Goal: Task Accomplishment & Management: Use online tool/utility

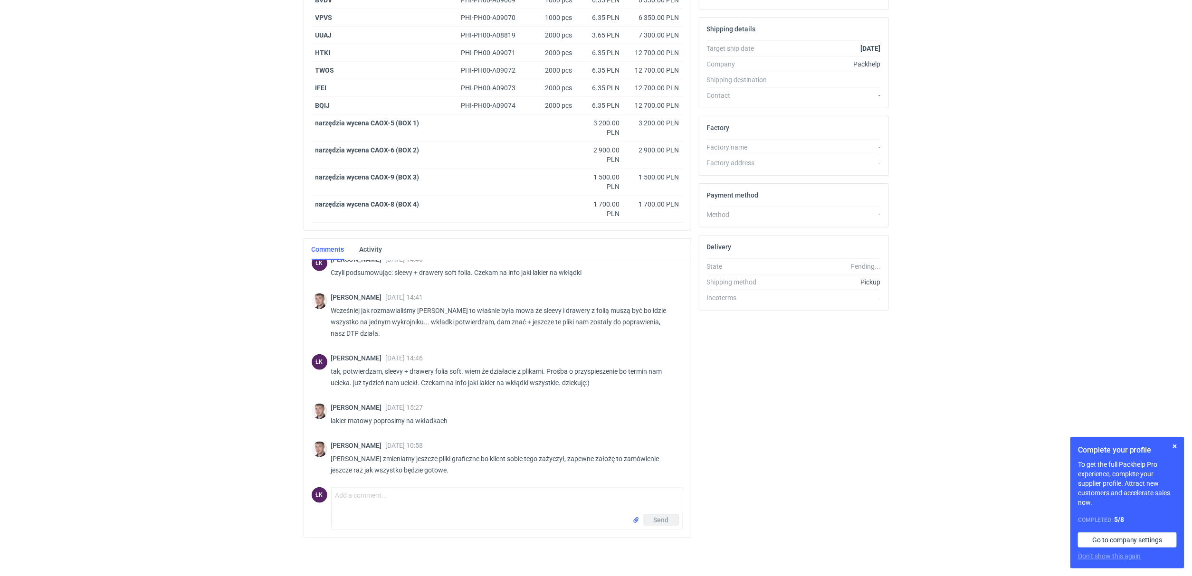
scroll to position [685, 0]
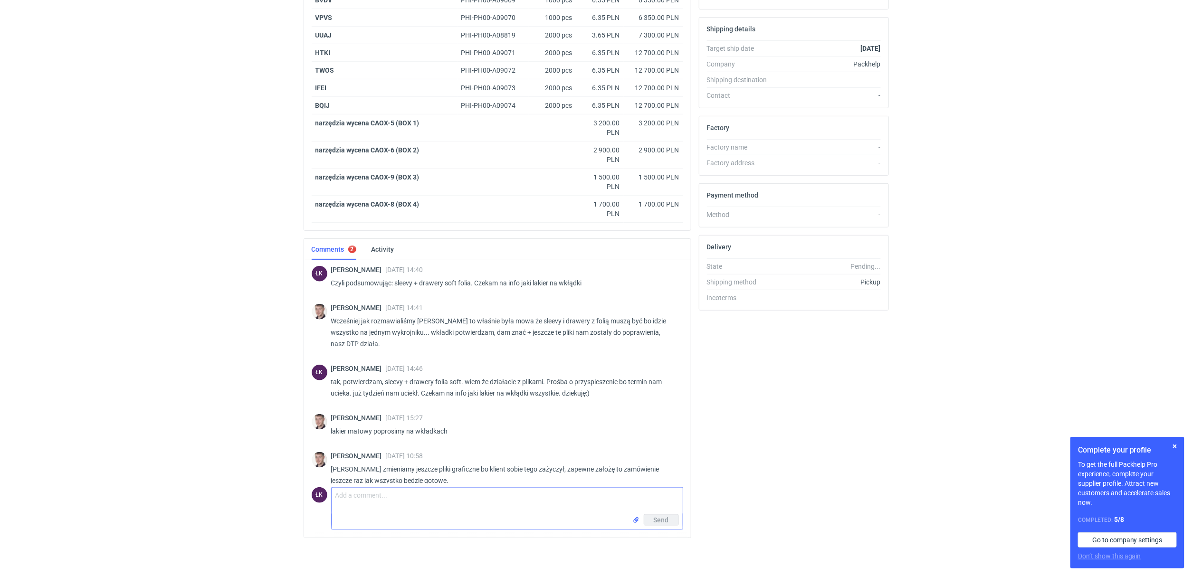
click at [350, 505] on textarea "Comment message" at bounding box center [507, 501] width 351 height 27
click at [413, 499] on textarea "ok, wtedy policzymy termin jeszcze raz :) materiał, wykrojniki wszystko zamówio…" at bounding box center [507, 501] width 351 height 27
type textarea "ok, wtedy policzymy termin realizacji jeszcze raz :) materiał, wykrojniki wszys…"
click at [657, 521] on span "Send" at bounding box center [661, 520] width 15 height 7
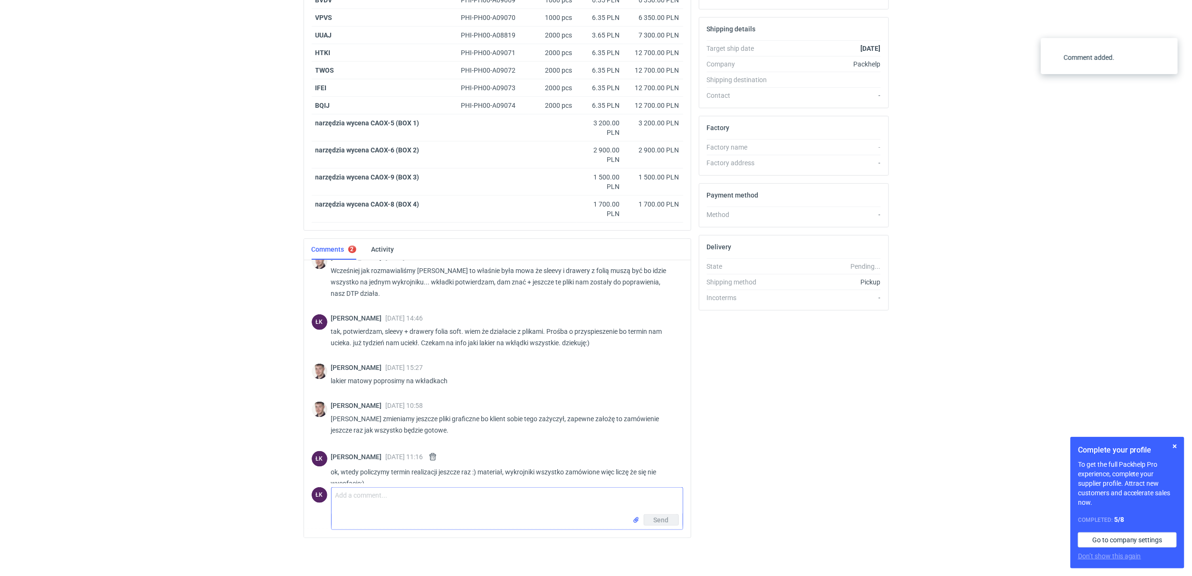
scroll to position [738, 0]
click at [135, 296] on html "RFQs Specs Designs Items Orders Customers Tools Analytics 16 1 ŁK Łukasz Kowals…" at bounding box center [596, 7] width 1192 height 576
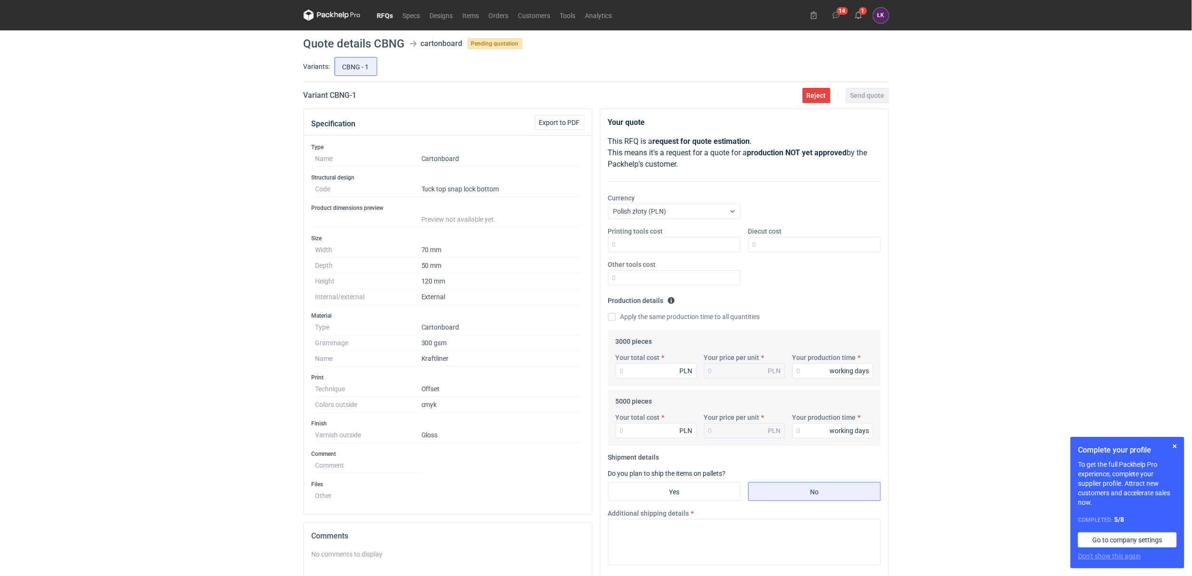
click at [941, 210] on div "RFQs Specs Designs Items Orders Customers Tools Analytics 14 1 [PERSON_NAME] Ko…" at bounding box center [596, 288] width 1192 height 576
click at [146, 210] on div "RFQs Specs Designs Items Orders Customers Tools Analytics 14 1 [PERSON_NAME] Ko…" at bounding box center [596, 288] width 1192 height 576
drag, startPoint x: 373, startPoint y: 44, endPoint x: 403, endPoint y: 45, distance: 30.4
click at [403, 45] on h1 "Quote details CBNG" at bounding box center [354, 43] width 101 height 11
copy h1 "CBNG"
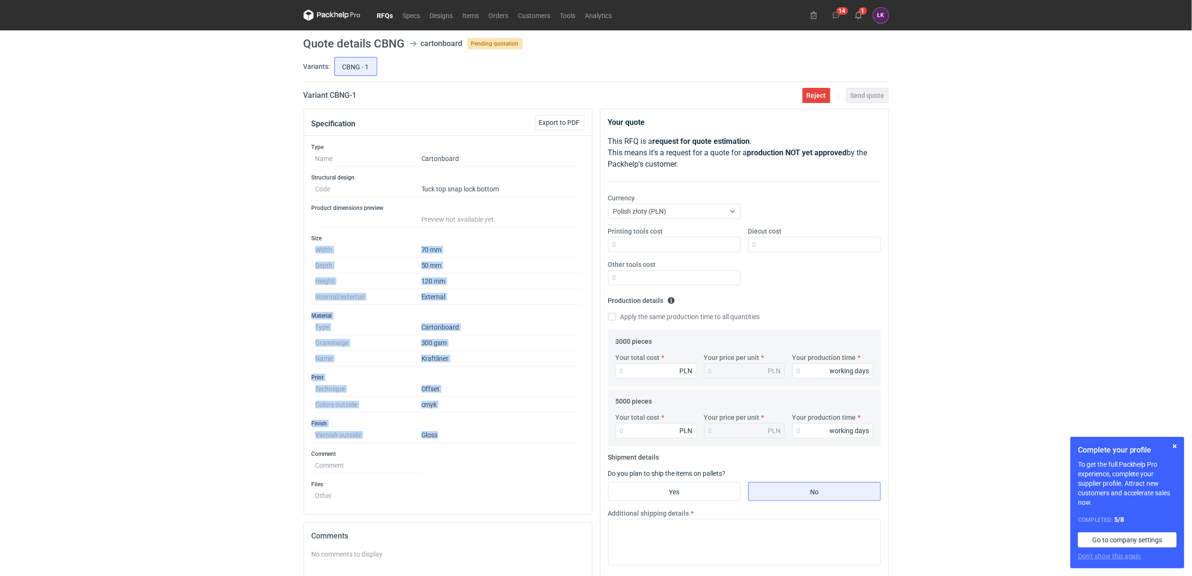
drag, startPoint x: 451, startPoint y: 441, endPoint x: 253, endPoint y: 245, distance: 278.8
click at [253, 245] on div "RFQs Specs Designs Items Orders Customers Tools Analytics 14 1 [PERSON_NAME] Ko…" at bounding box center [596, 288] width 1192 height 576
click at [177, 264] on div "RFQs Specs Designs Items Orders Customers Tools Analytics 14 1 [PERSON_NAME] Ko…" at bounding box center [596, 288] width 1192 height 576
drag, startPoint x: 229, startPoint y: 248, endPoint x: 459, endPoint y: 441, distance: 301.5
click at [459, 441] on div "RFQs Specs Designs Items Orders Customers Tools Analytics 14 1 [PERSON_NAME] Ko…" at bounding box center [596, 288] width 1192 height 576
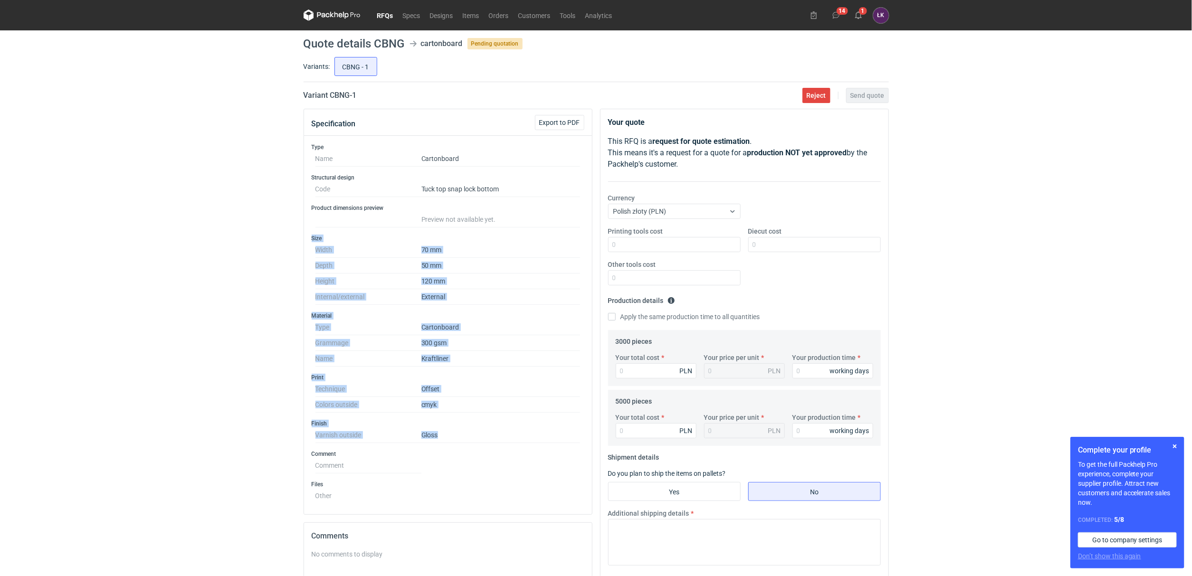
click at [457, 442] on dd "Gloss" at bounding box center [500, 436] width 159 height 16
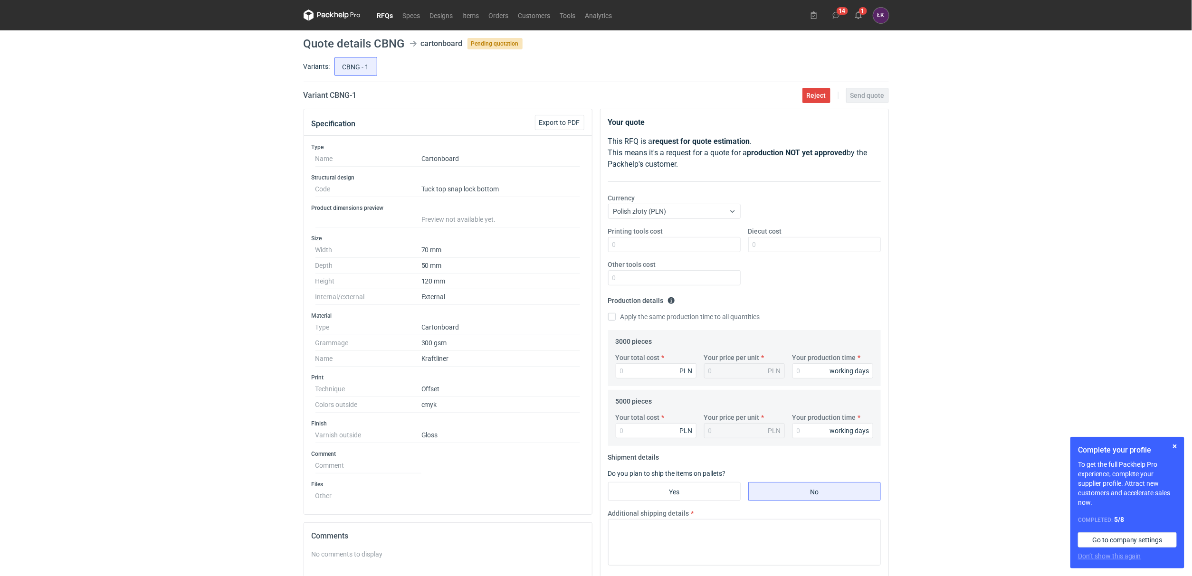
click at [190, 272] on div "RFQs Specs Designs Items Orders Customers Tools Analytics 14 1 [PERSON_NAME] Ko…" at bounding box center [596, 288] width 1192 height 576
click at [643, 384] on div "Your total cost PLN Your price per unit PLN Your production time working days" at bounding box center [744, 369] width 265 height 33
click at [643, 373] on input "Your total cost" at bounding box center [656, 370] width 81 height 15
type input "2136"
type input "0.71"
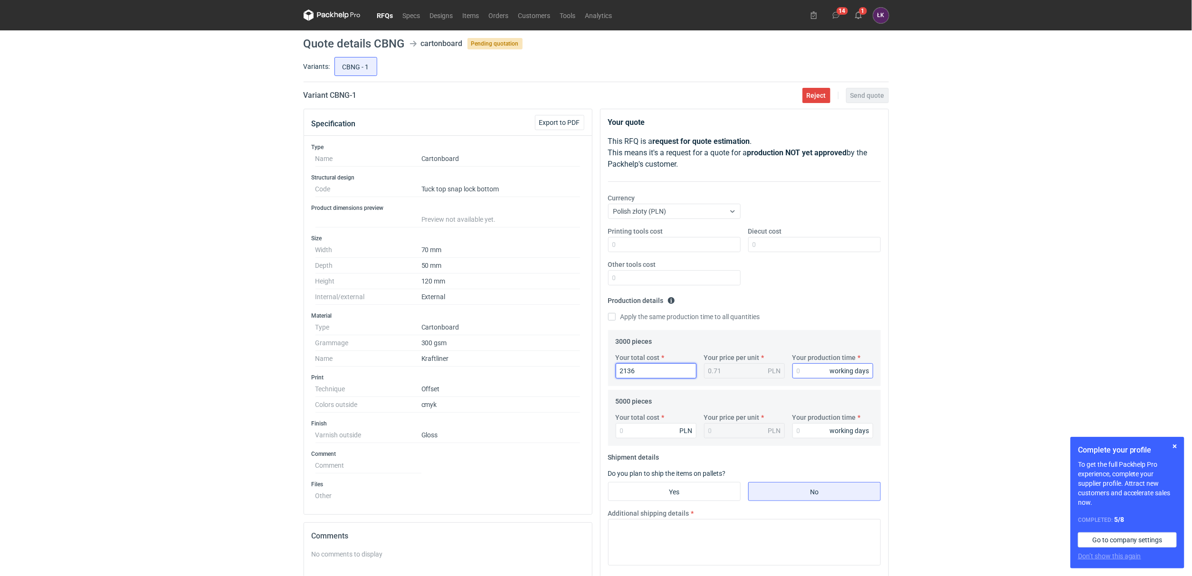
type input "2136"
click at [815, 375] on input "Your production time" at bounding box center [832, 370] width 81 height 15
type input "15"
click at [669, 428] on input "Your total cost" at bounding box center [656, 430] width 81 height 15
type input "2615"
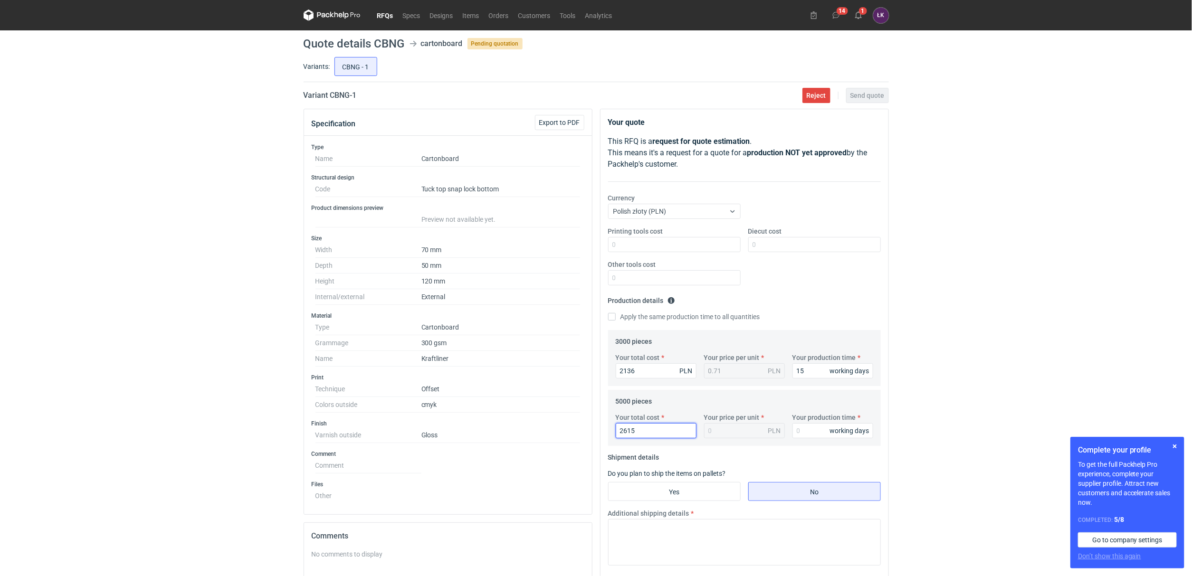
type input "0.52"
type input "2615"
click at [689, 322] on label "Apply the same production time to all quantities" at bounding box center [684, 317] width 152 height 10
click at [616, 321] on input "Apply the same production time to all quantities" at bounding box center [612, 317] width 8 height 8
checkbox input "true"
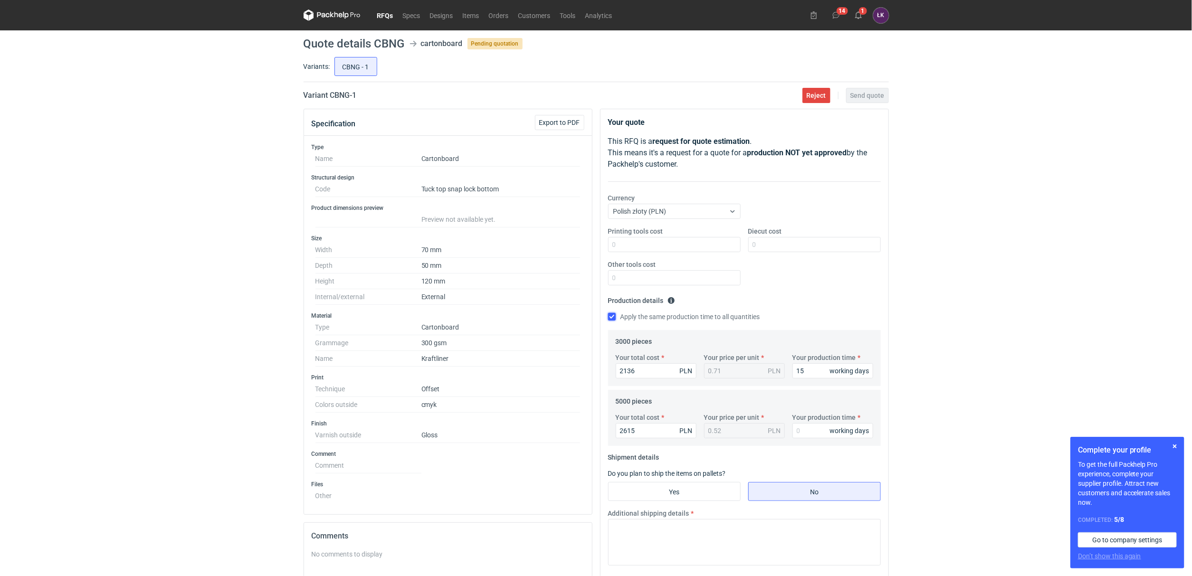
type input "15"
click at [786, 247] on input "Diecut cost" at bounding box center [814, 244] width 133 height 15
click at [1065, 254] on div "RFQs Specs Designs Items Orders Customers Tools Analytics 14 1 [PERSON_NAME] Ko…" at bounding box center [596, 288] width 1192 height 576
drag, startPoint x: 788, startPoint y: 246, endPoint x: 725, endPoint y: 249, distance: 63.3
click at [725, 249] on div "Printing tools cost Diecut cost 850 Other tools cost" at bounding box center [744, 260] width 280 height 67
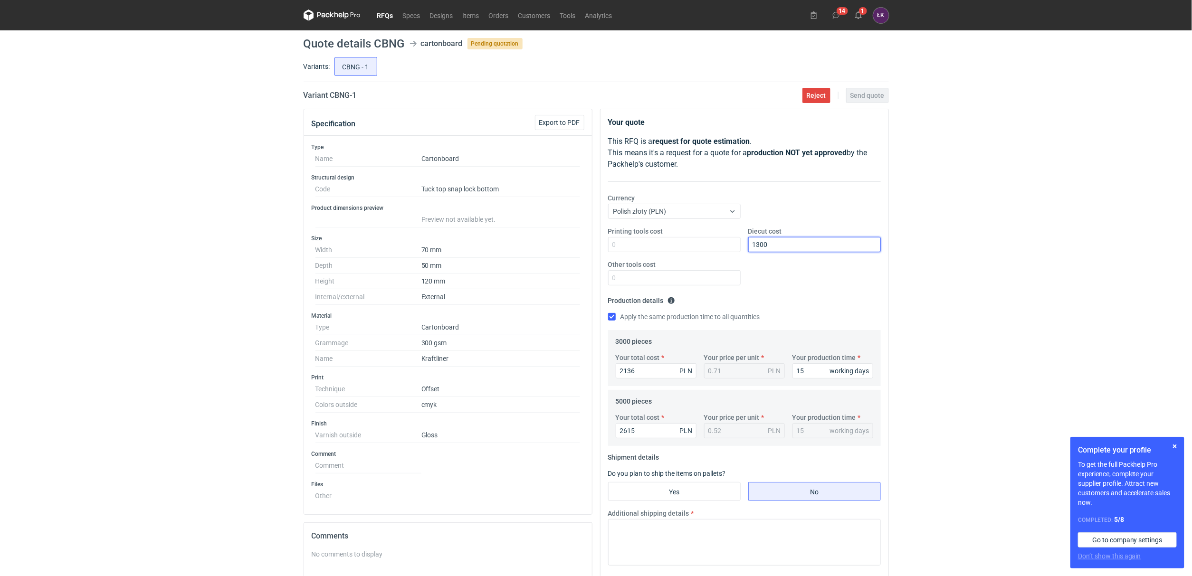
type input "1300"
click at [980, 270] on div "RFQs Specs Designs Items Orders Customers Tools Analytics 14 1 [PERSON_NAME] Ko…" at bounding box center [596, 288] width 1192 height 576
click at [665, 499] on input "Yes" at bounding box center [675, 492] width 132 height 18
radio input "true"
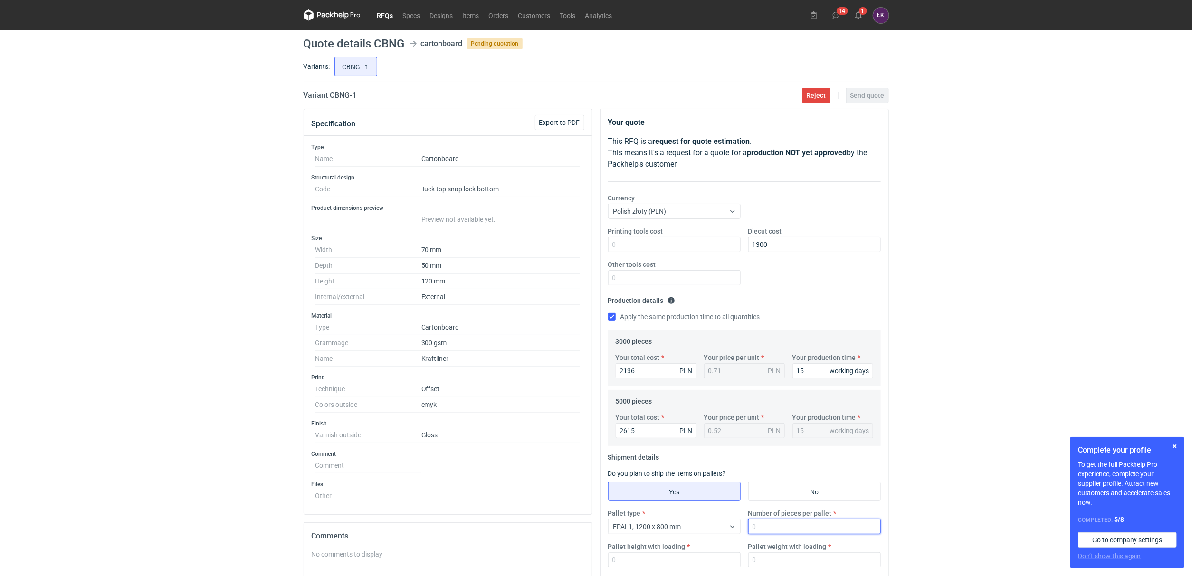
click at [796, 527] on input "Number of pieces per pallet" at bounding box center [814, 526] width 133 height 15
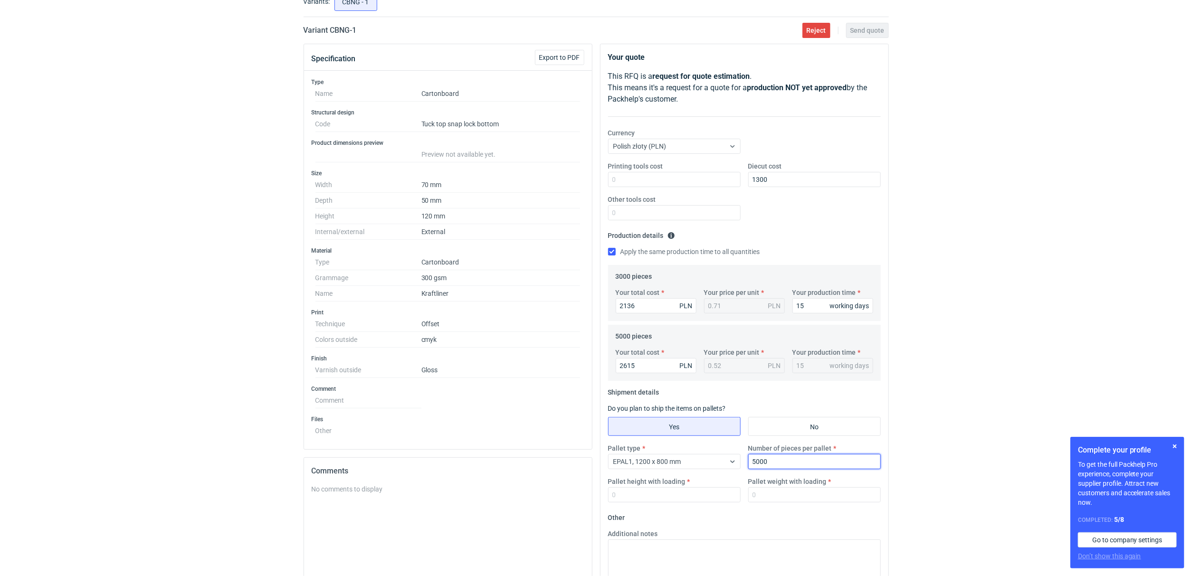
scroll to position [142, 0]
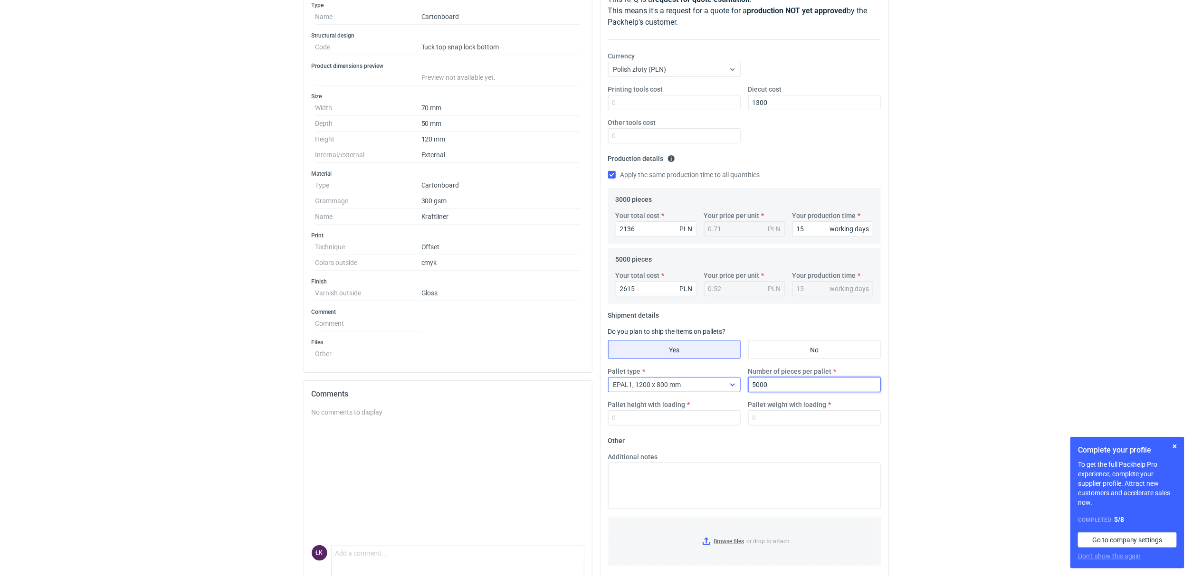
type input "5000"
click at [689, 389] on div "EPAL1, 1200 x 800 mm" at bounding box center [667, 384] width 116 height 13
click at [653, 449] on span "1/2 EUR6, 800 x 600 mm" at bounding box center [652, 453] width 73 height 10
click at [776, 422] on input "Pallet weight with loading" at bounding box center [814, 417] width 133 height 15
click at [678, 420] on input "Pallet height with loading" at bounding box center [674, 417] width 133 height 15
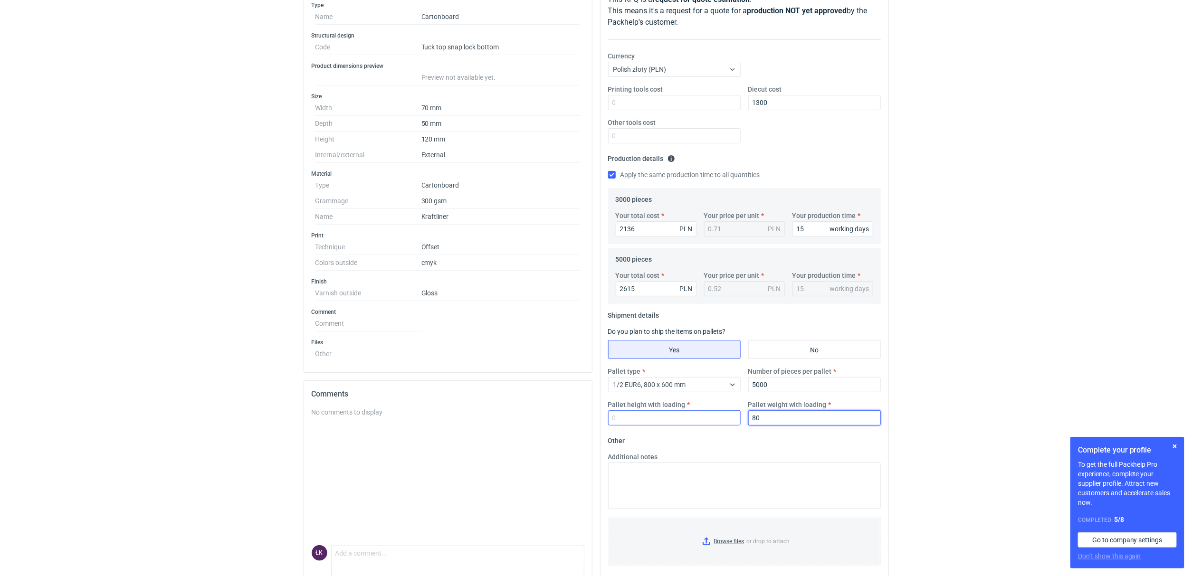
click at [730, 421] on div "Pallet type 1/2 EUR6, 800 x 600 mm Number of pieces per pallet 5000 Pallet heig…" at bounding box center [744, 400] width 280 height 67
type input "100"
click at [725, 419] on input "Pallet height with loading" at bounding box center [674, 417] width 133 height 15
type input "150"
click at [946, 306] on div "RFQs Specs Designs Items Orders Customers Tools Analytics 14 1 [PERSON_NAME] Ko…" at bounding box center [596, 146] width 1192 height 576
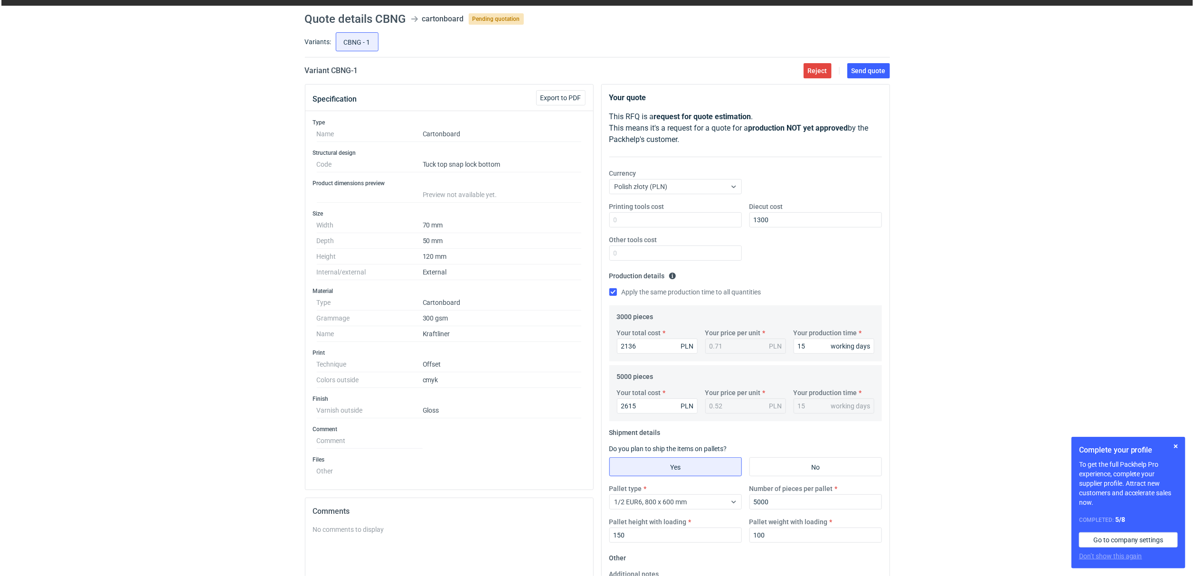
scroll to position [0, 0]
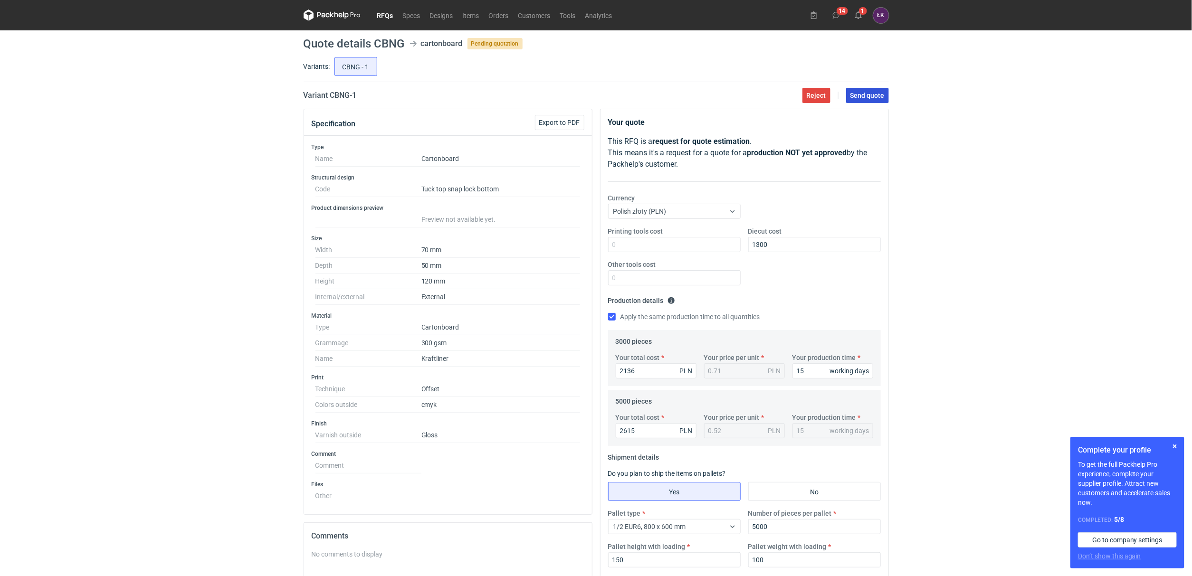
click at [882, 97] on span "Send quote" at bounding box center [867, 95] width 34 height 7
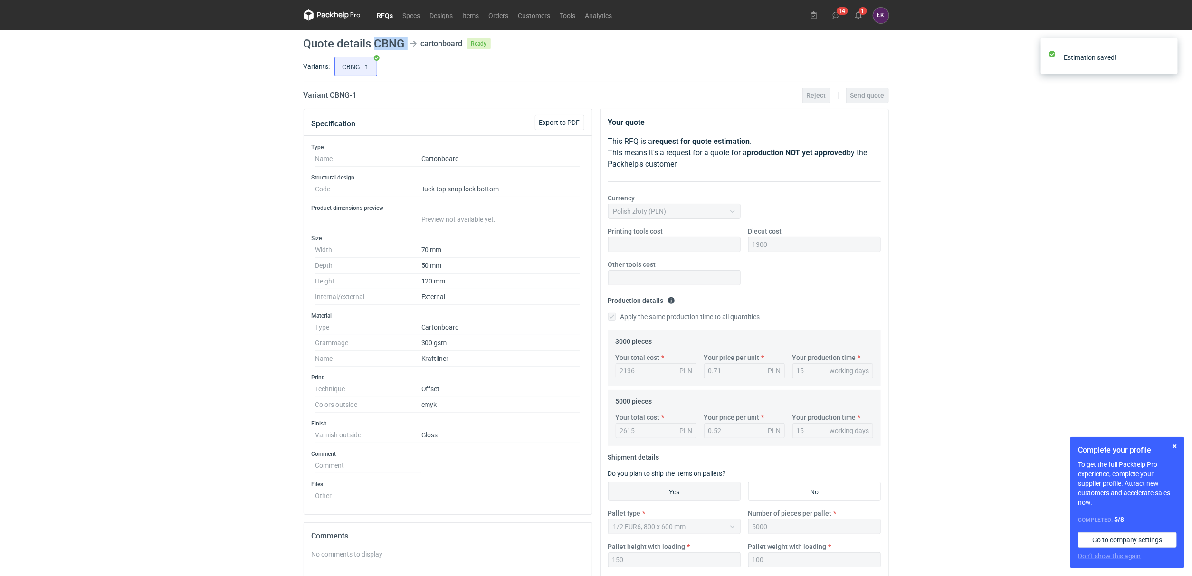
drag, startPoint x: 375, startPoint y: 44, endPoint x: 407, endPoint y: 42, distance: 31.4
click at [407, 42] on header "Quote details CBNG cartonboard Ready" at bounding box center [596, 43] width 585 height 11
copy header "CBNG"
click at [266, 247] on div "RFQs Specs Designs Items Orders Customers Tools Analytics 14 1 [PERSON_NAME] Ko…" at bounding box center [596, 288] width 1192 height 576
click at [999, 300] on div "RFQs Specs Designs Items Orders Customers Tools Analytics 14 1 [PERSON_NAME] Ko…" at bounding box center [596, 288] width 1192 height 576
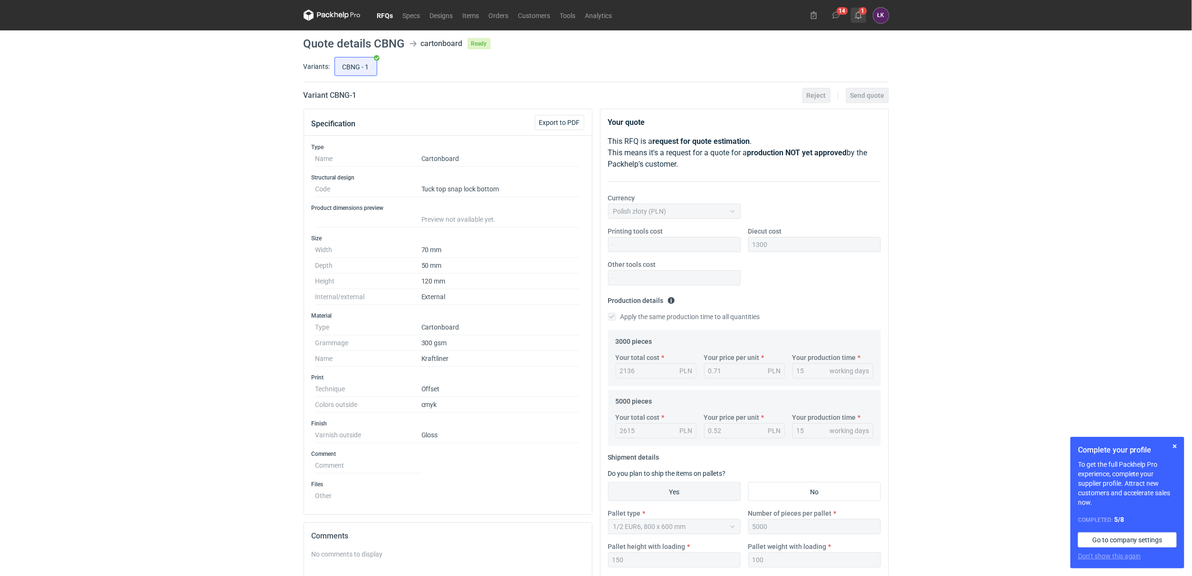
click at [862, 18] on icon at bounding box center [859, 15] width 8 height 8
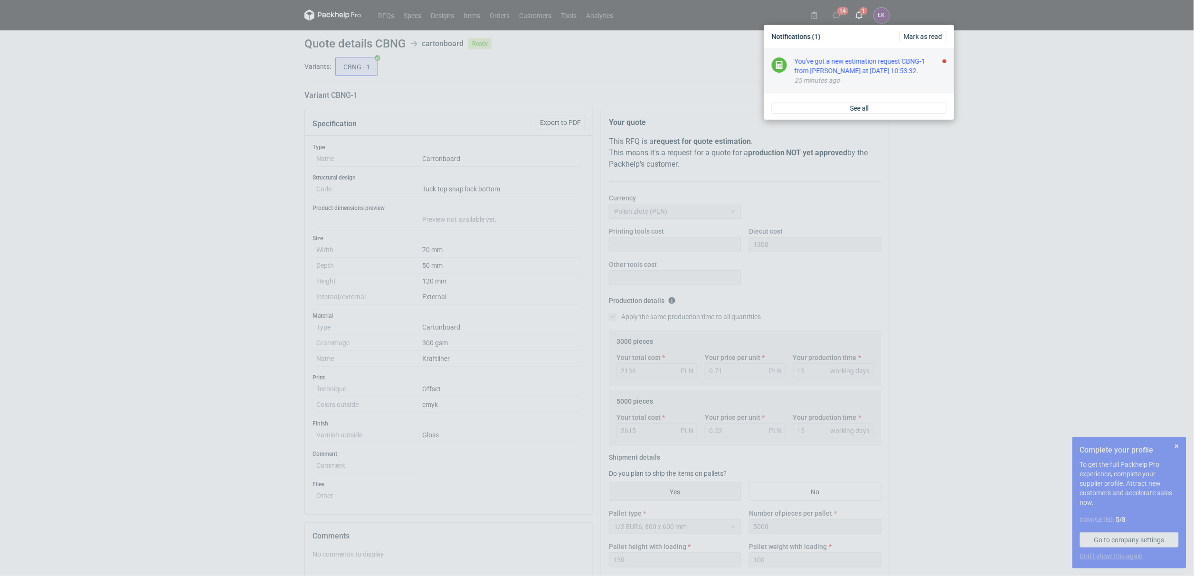
click at [868, 59] on div "You've got a new estimation request CBNG-1 from [PERSON_NAME] at [DATE] 10:53:3…" at bounding box center [871, 66] width 152 height 19
click at [379, 8] on div "Notifications [PERSON_NAME] as read Good job, you're up to date. When someone i…" at bounding box center [597, 288] width 1194 height 576
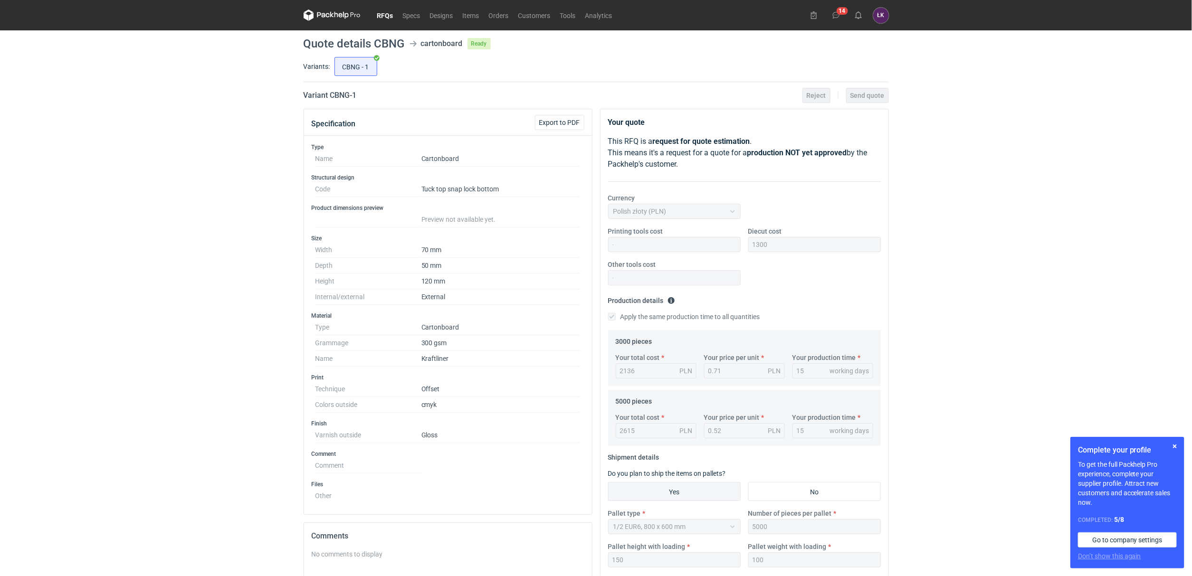
click at [382, 15] on link "RFQs" at bounding box center [385, 15] width 26 height 11
